Goal: Book appointment/travel/reservation

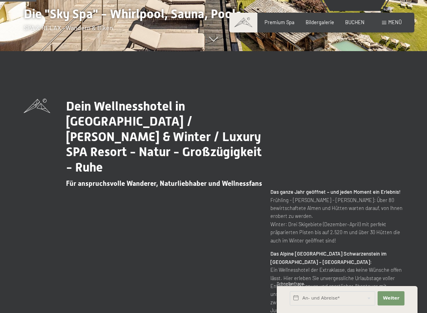
scroll to position [262, 0]
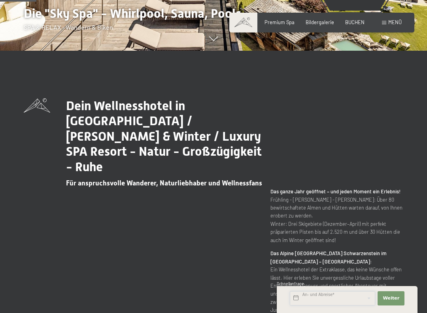
click at [327, 298] on input "text" at bounding box center [332, 298] width 85 height 14
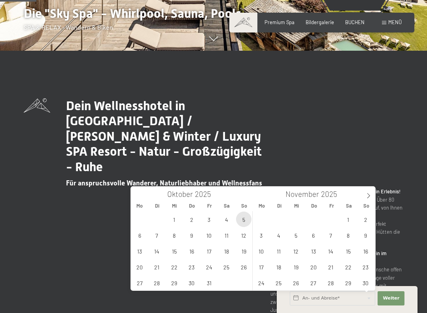
click at [246, 216] on span "5" at bounding box center [243, 218] width 15 height 15
click at [230, 237] on span "11" at bounding box center [226, 234] width 15 height 15
type input "So. 05.10.2025 - Sa. 11.10.2025"
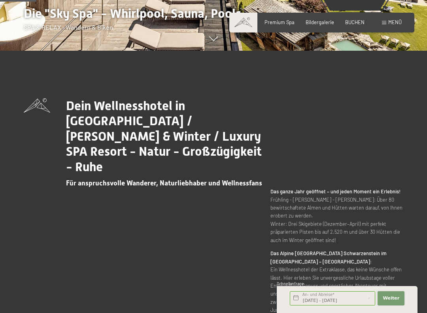
click at [391, 296] on span "Weiter" at bounding box center [391, 298] width 17 height 6
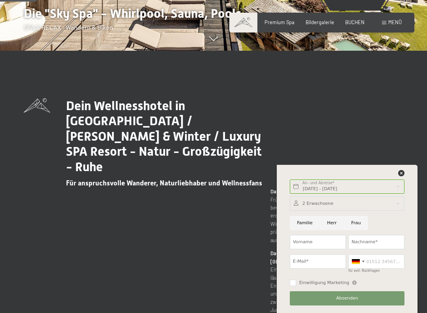
click at [372, 202] on div at bounding box center [347, 203] width 115 height 14
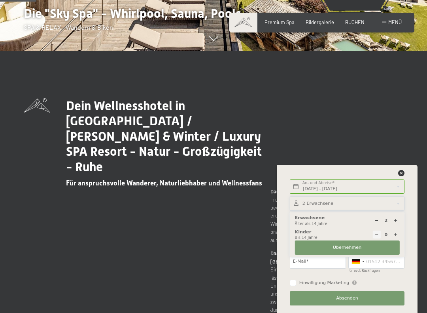
click at [379, 218] on icon at bounding box center [377, 220] width 4 height 4
type input "1"
click at [426, 191] on div "Dein Wellnesshotel in Südtirol / Sommer & Winter / Luxury SPA Resort - Natur - …" at bounding box center [213, 255] width 427 height 315
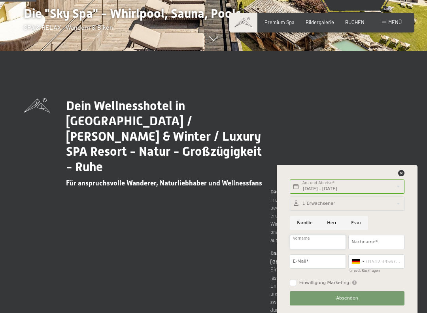
click at [331, 242] on input "Vorname" at bounding box center [318, 242] width 56 height 14
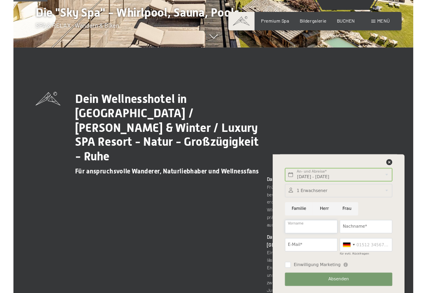
scroll to position [286, 0]
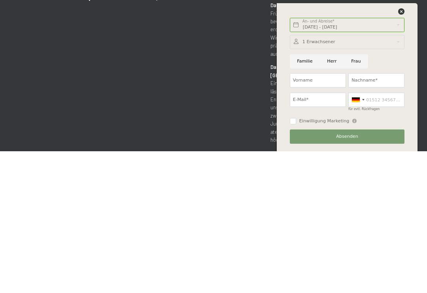
click at [333, 196] on input "Herr" at bounding box center [332, 203] width 24 height 14
radio input "true"
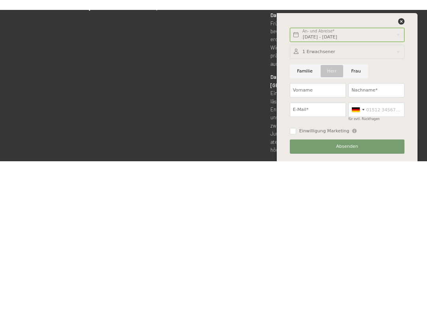
scroll to position [428, 0]
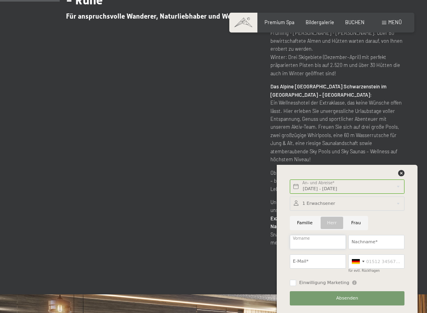
click at [329, 241] on input "Vorname" at bounding box center [318, 242] width 56 height 14
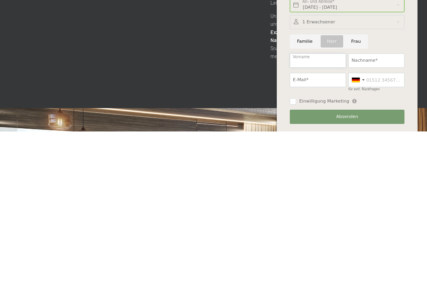
scroll to position [453, 0]
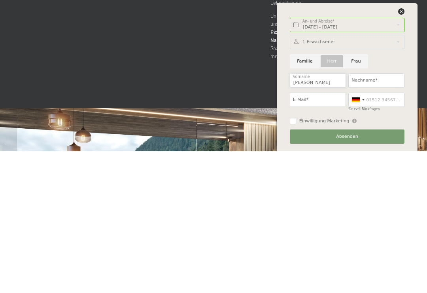
type input "Niklas"
click at [386, 215] on input "Nachname*" at bounding box center [377, 222] width 56 height 14
type input "Unsöld"
type input "s.unsoeld@googlemail.com"
type input "01721080067"
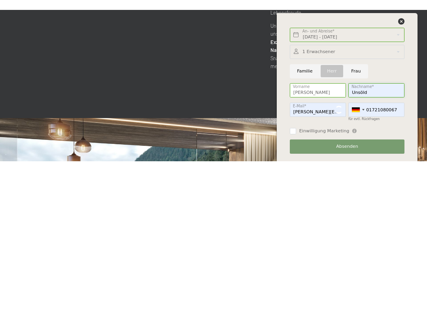
scroll to position [595, 0]
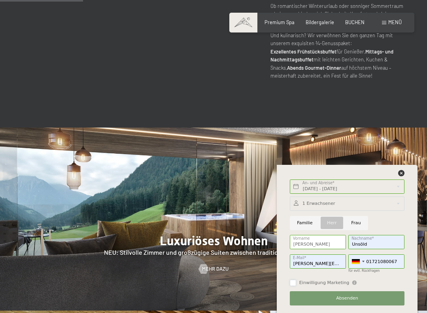
click at [292, 280] on input "Einwilligung Marketing" at bounding box center [293, 282] width 6 height 6
checkbox input "true"
click at [358, 297] on button "Absenden" at bounding box center [347, 298] width 115 height 14
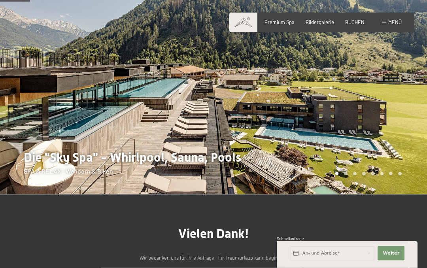
scroll to position [37, 0]
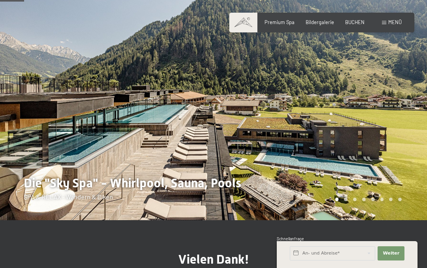
click at [306, 21] on div "Premium Spa Bildergalerie BUCHEN" at bounding box center [309, 22] width 134 height 7
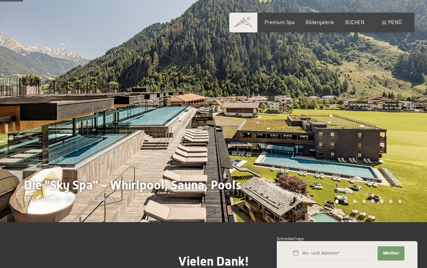
click at [326, 22] on span "Bildergalerie" at bounding box center [320, 22] width 28 height 6
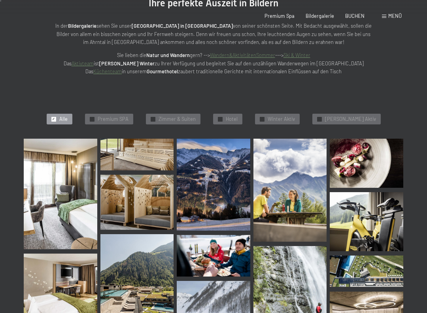
scroll to position [123, 0]
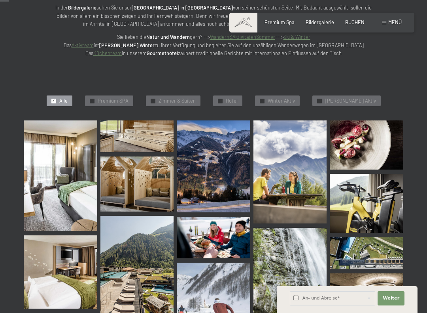
click at [56, 189] on img at bounding box center [61, 175] width 74 height 110
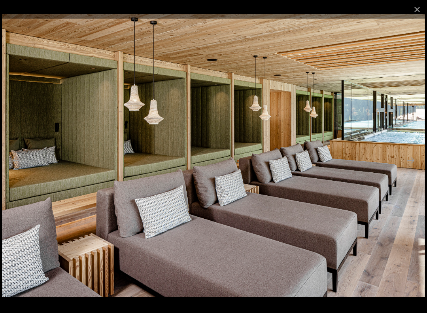
click at [421, 9] on button "Close gallery" at bounding box center [417, 9] width 20 height 19
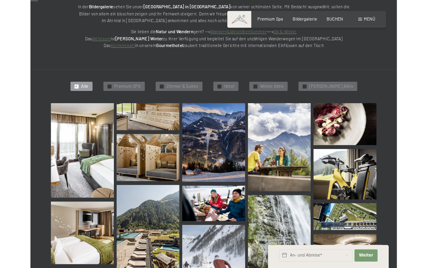
scroll to position [0, 0]
